Goal: Download file/media

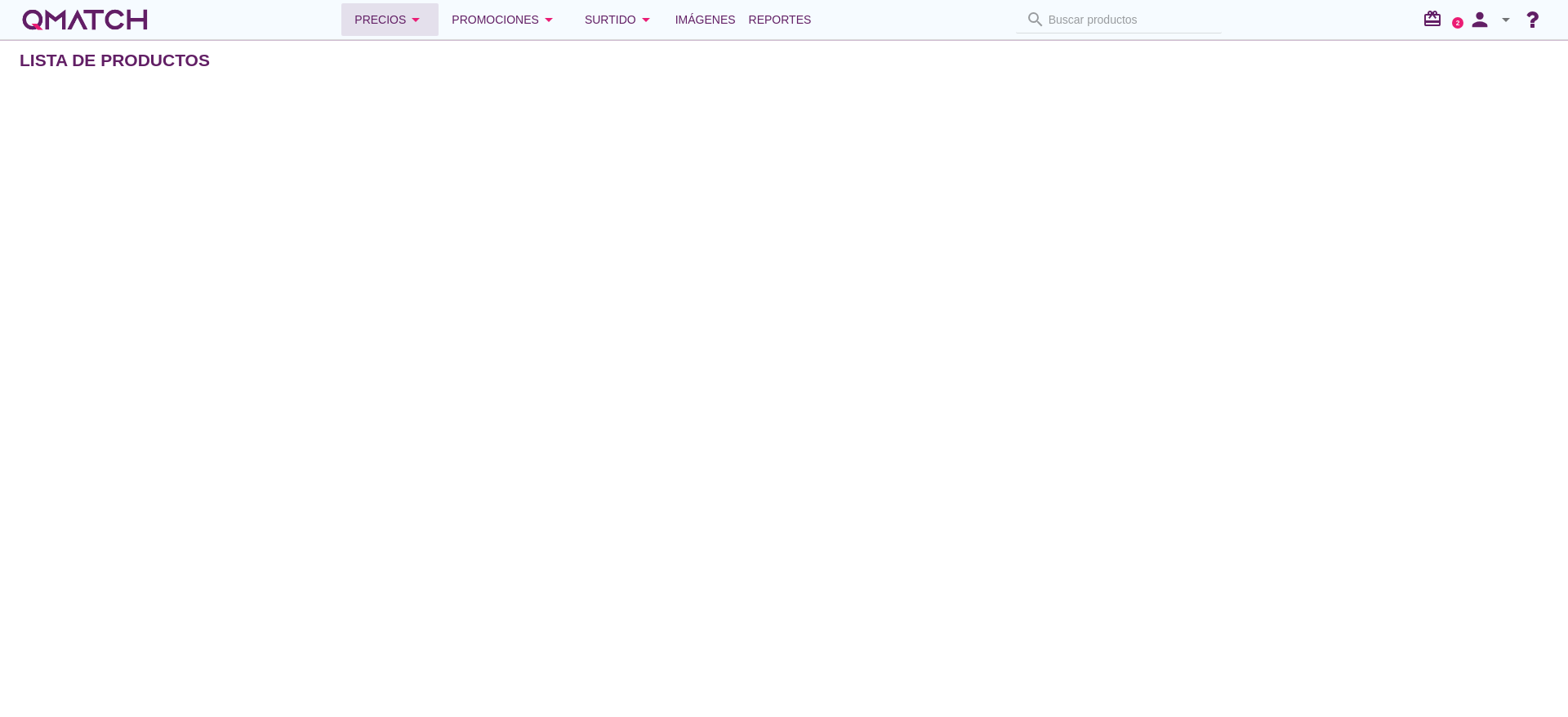
click at [387, 17] on div "Precios arrow_drop_down" at bounding box center [389, 19] width 71 height 19
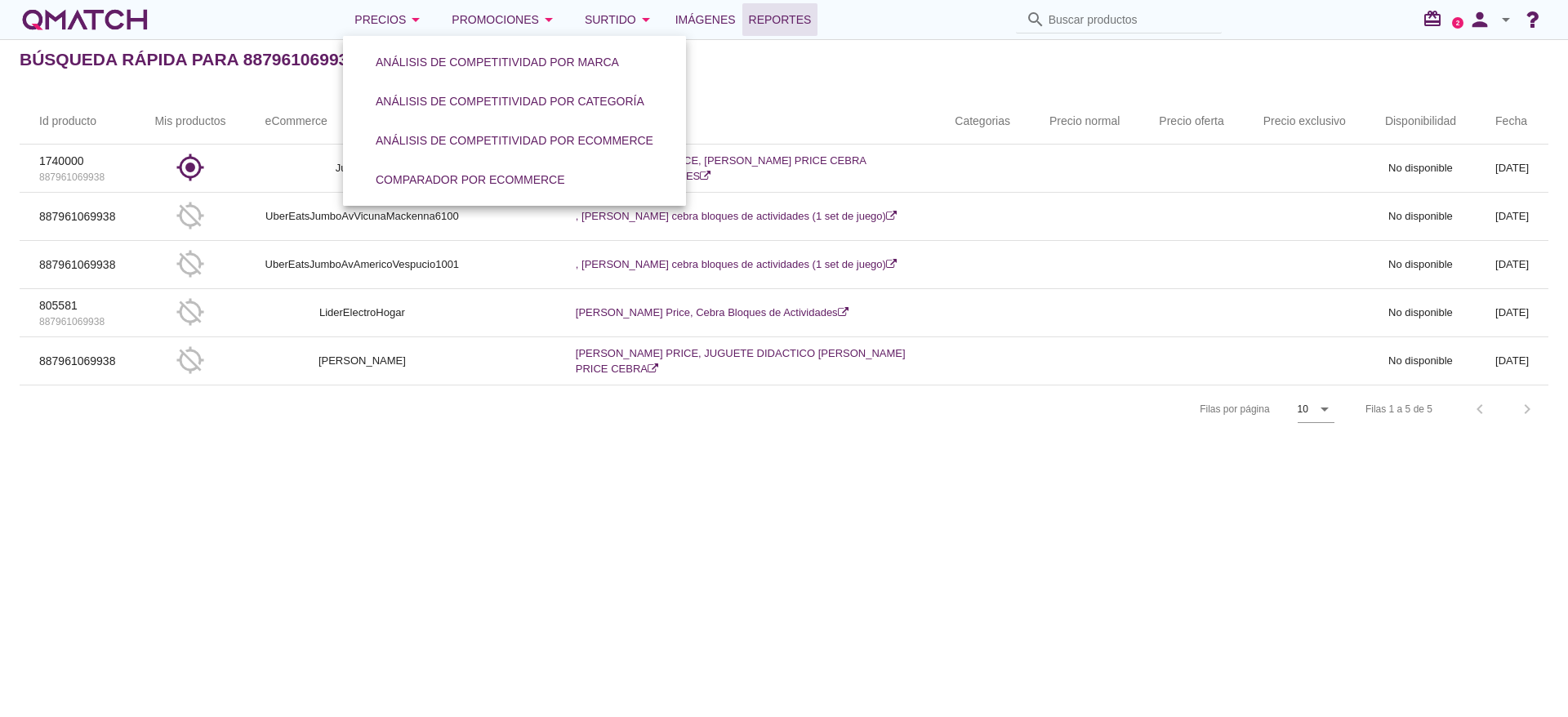
click at [779, 31] on link "Reportes" at bounding box center [780, 19] width 76 height 33
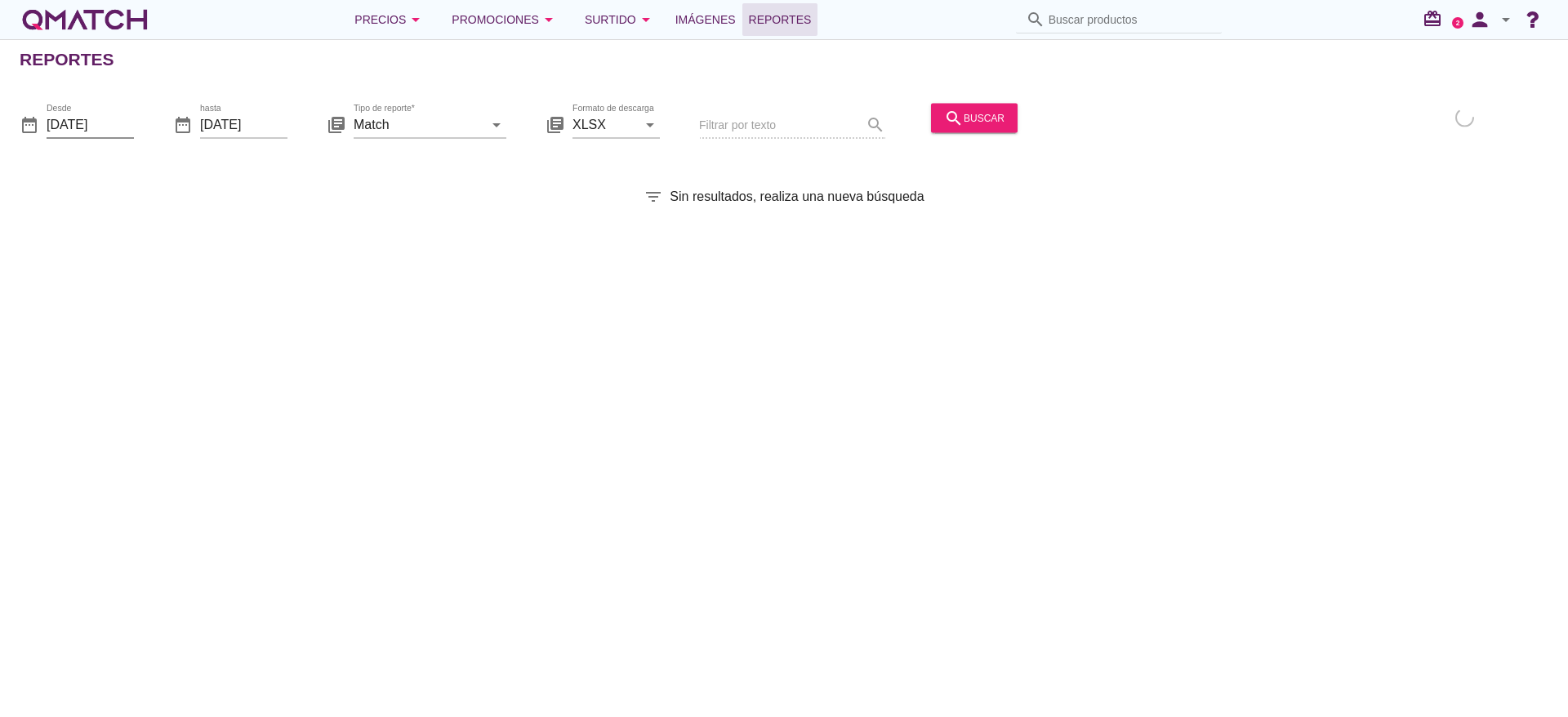
click at [88, 132] on input "[DATE]" at bounding box center [90, 125] width 87 height 26
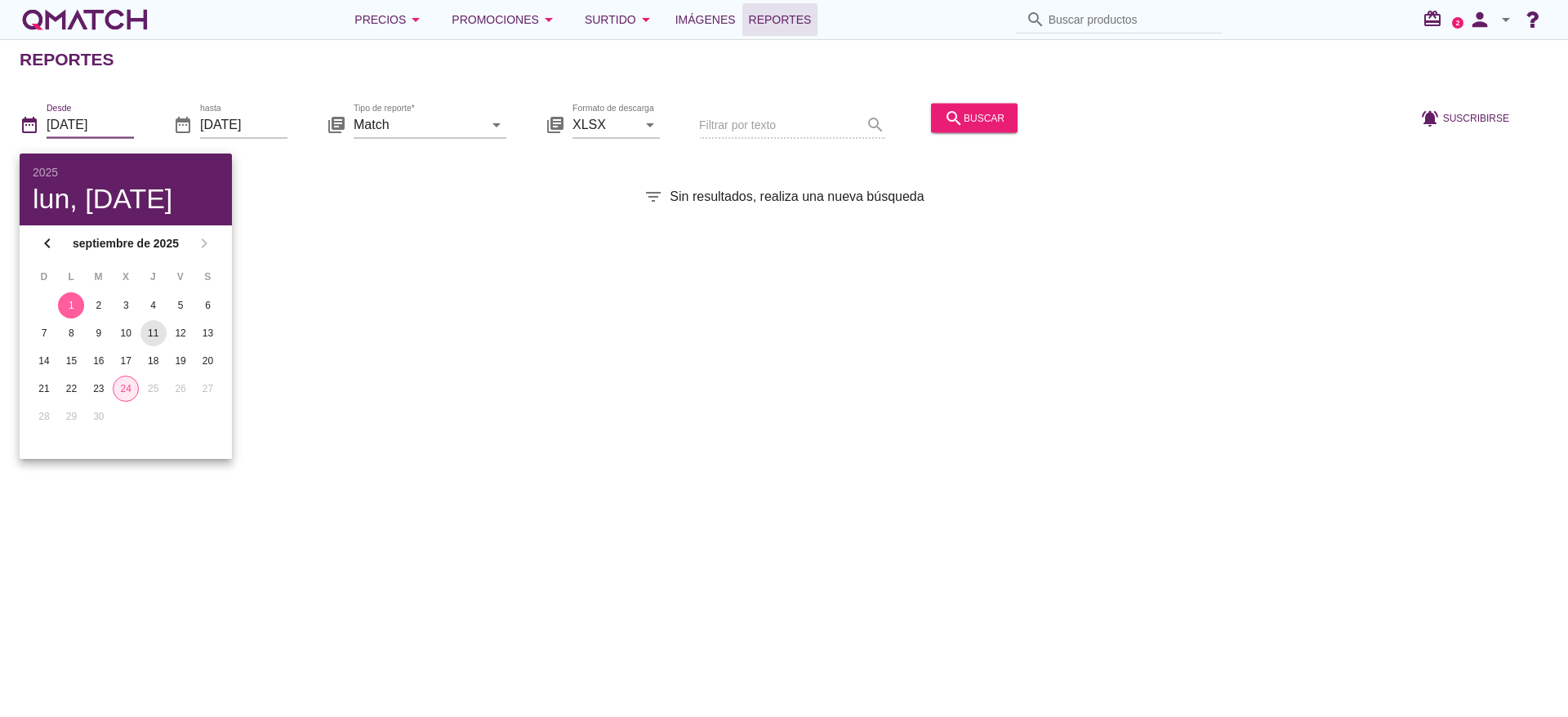
drag, startPoint x: 123, startPoint y: 389, endPoint x: 154, endPoint y: 338, distance: 59.7
click at [124, 389] on div "24" at bounding box center [126, 389] width 25 height 15
type input "[DATE]"
click at [501, 125] on icon "arrow_drop_down" at bounding box center [496, 125] width 19 height 19
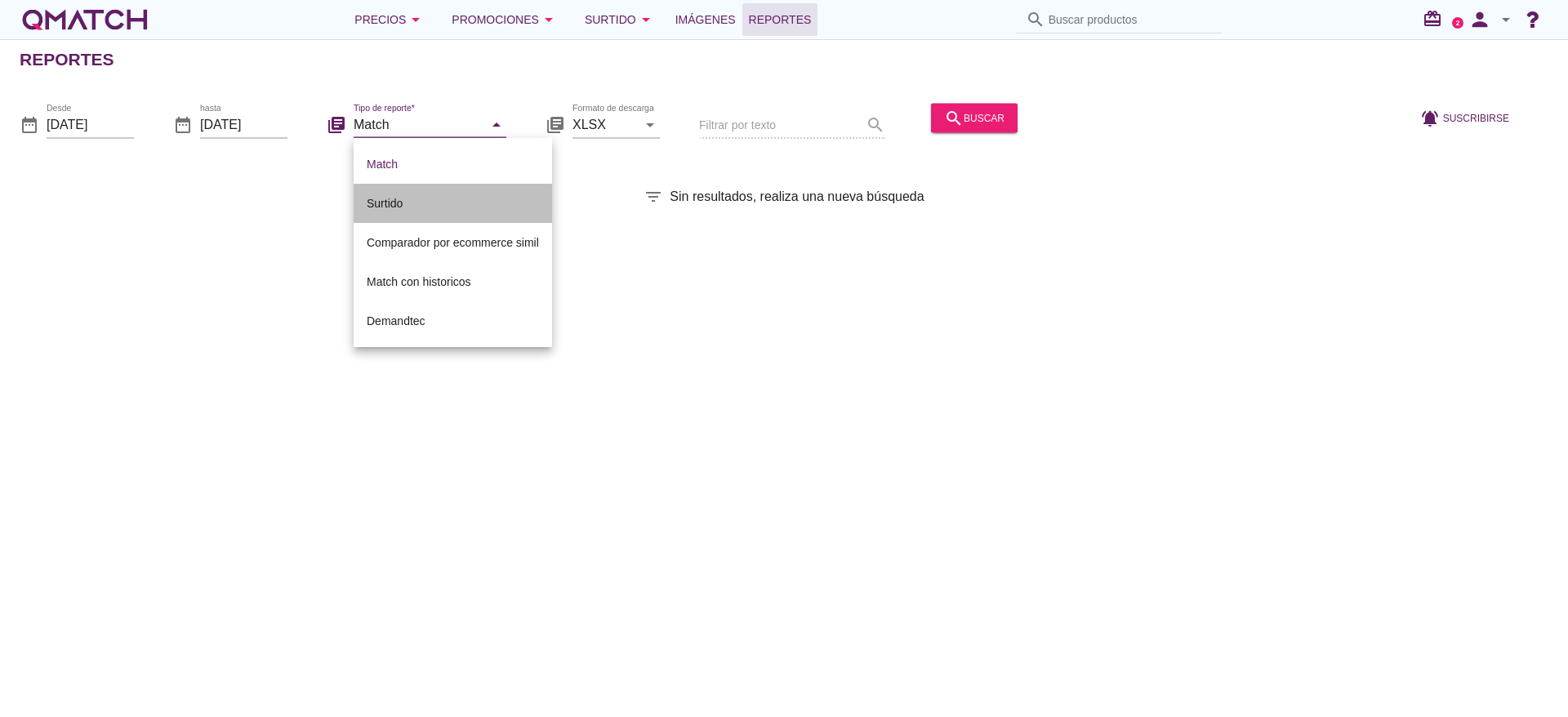
click at [377, 201] on div "Surtido" at bounding box center [452, 203] width 172 height 19
type input "Surtido"
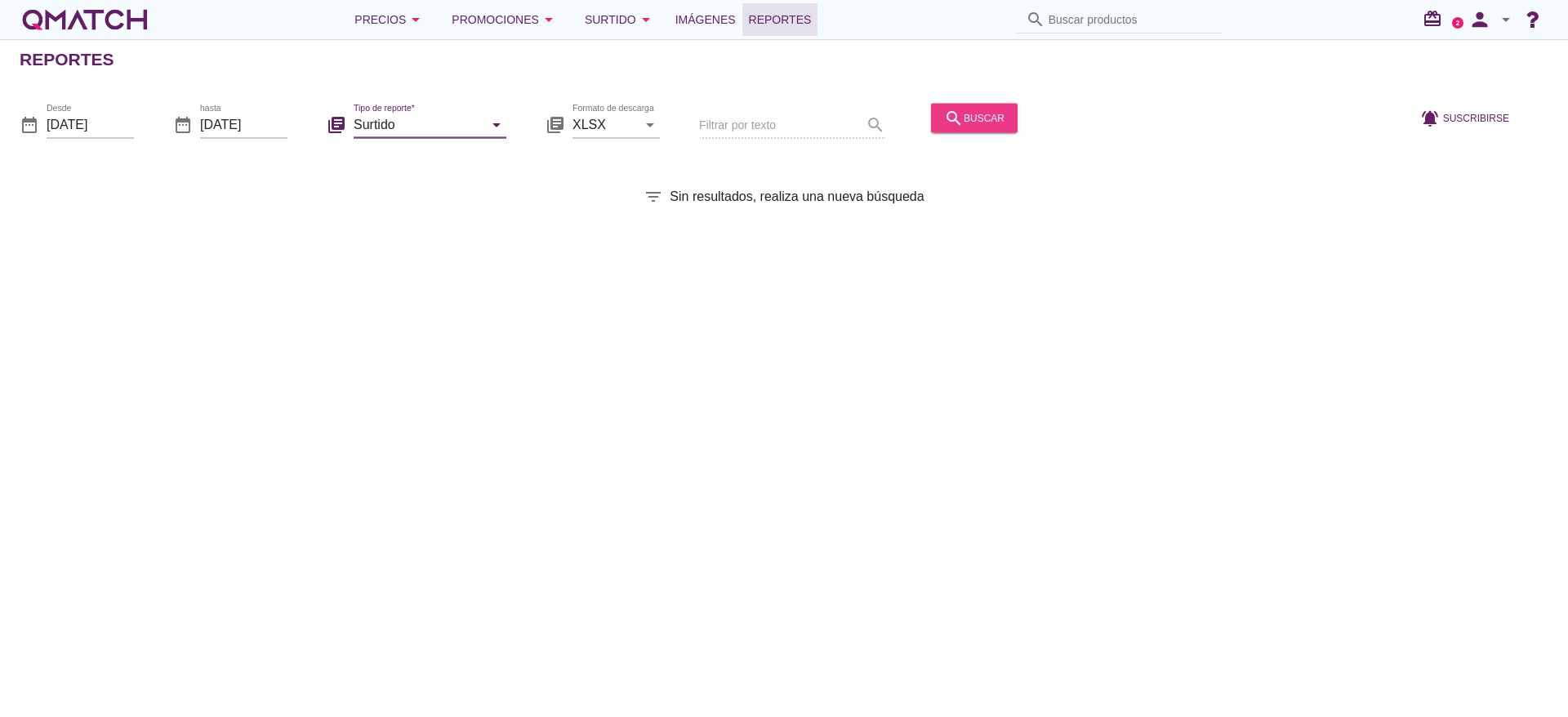
click at [975, 116] on div "search buscar" at bounding box center [974, 117] width 60 height 19
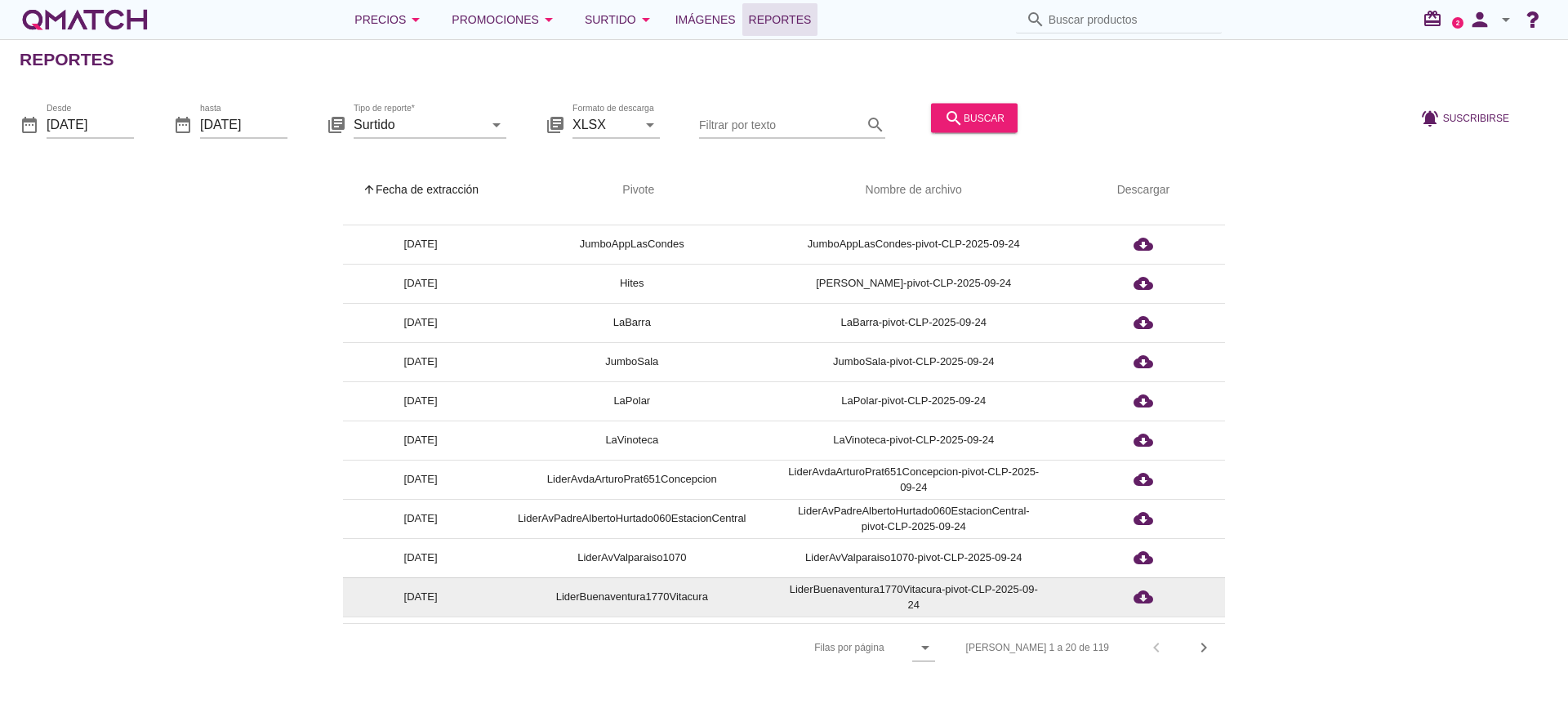
scroll to position [374, 0]
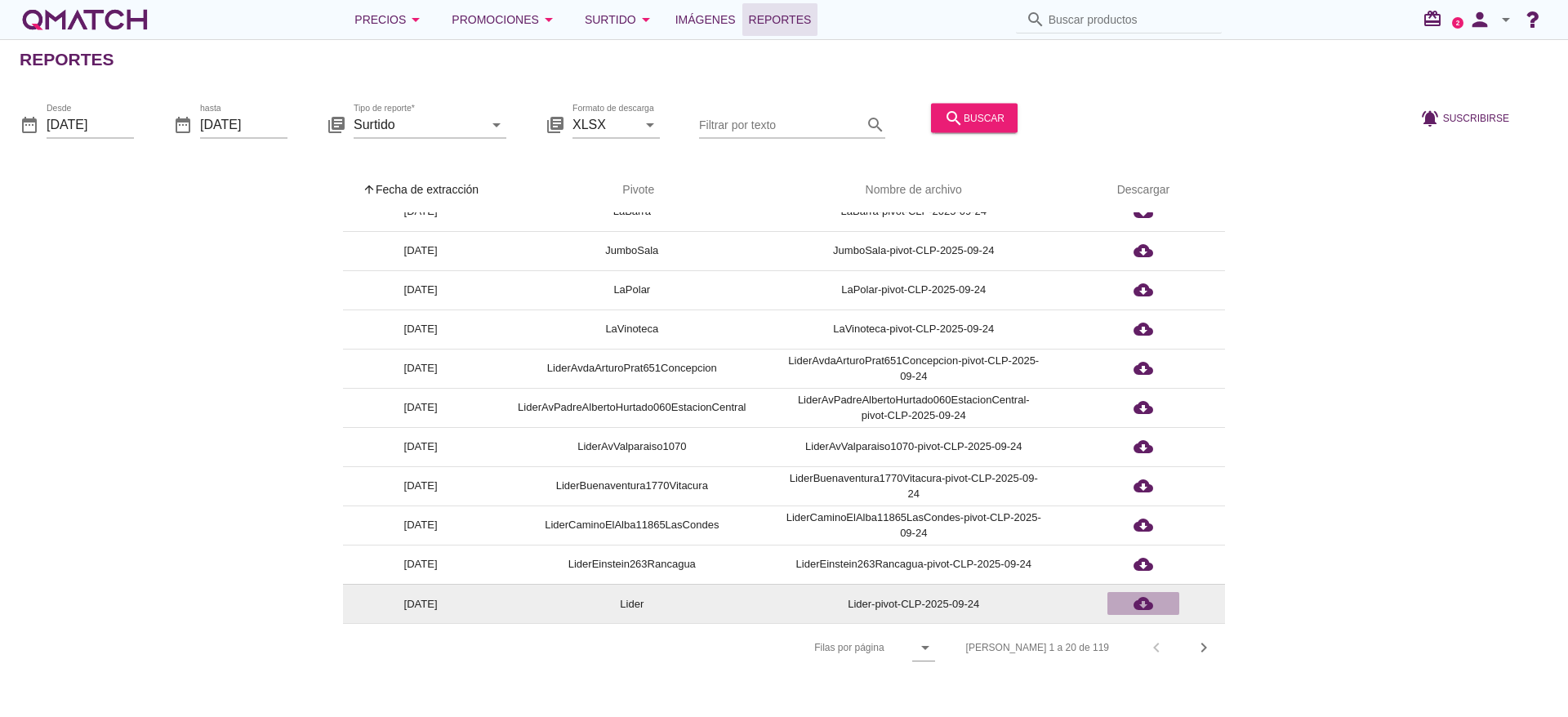
click at [1150, 603] on icon "cloud_download" at bounding box center [1143, 603] width 19 height 19
